Goal: Task Accomplishment & Management: Use online tool/utility

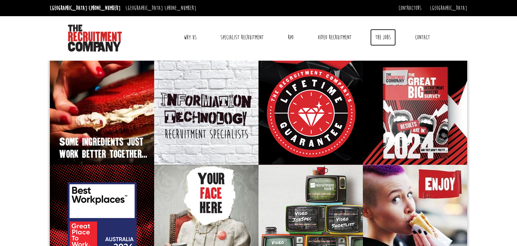
click at [386, 35] on link "The Jobs" at bounding box center [384, 37] width 26 height 17
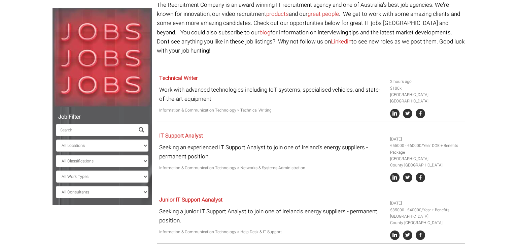
scroll to position [66, 0]
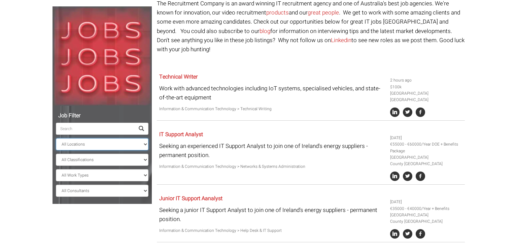
click at [100, 145] on select "All Locations [GEOGRAPHIC_DATA] [GEOGRAPHIC_DATA] [GEOGRAPHIC_DATA] [GEOGRAPHIC…" at bounding box center [102, 144] width 93 height 12
select select "[GEOGRAPHIC_DATA]"
click at [56, 138] on select "All Locations [GEOGRAPHIC_DATA] [GEOGRAPHIC_DATA] [GEOGRAPHIC_DATA] [GEOGRAPHIC…" at bounding box center [102, 144] width 93 height 12
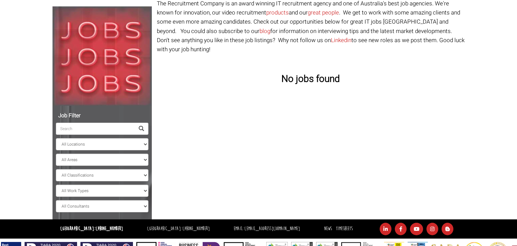
click at [75, 129] on input "search" at bounding box center [95, 129] width 79 height 12
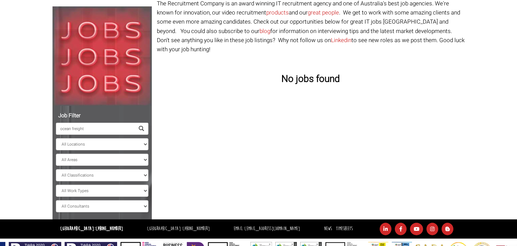
click at [74, 128] on input "ocean freight" at bounding box center [95, 129] width 79 height 12
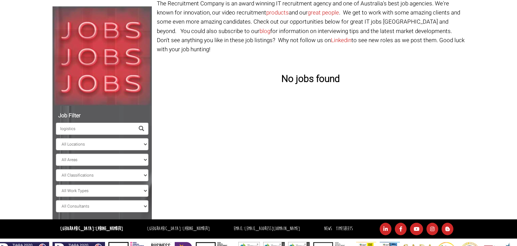
scroll to position [89, 0]
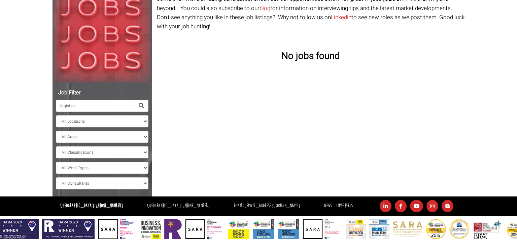
type input "logistics"
click at [142, 105] on span at bounding box center [141, 105] width 5 height 5
